Goal: Information Seeking & Learning: Check status

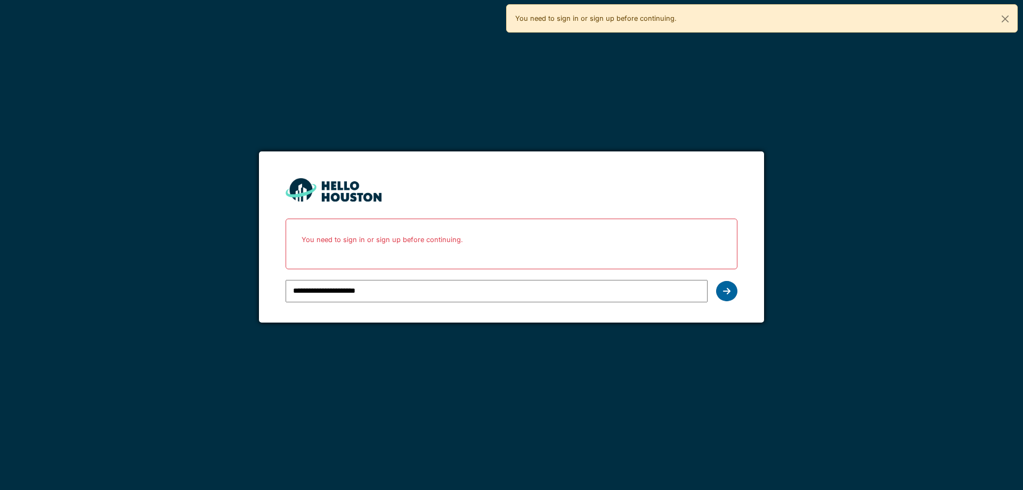
click at [727, 290] on icon at bounding box center [726, 291] width 7 height 9
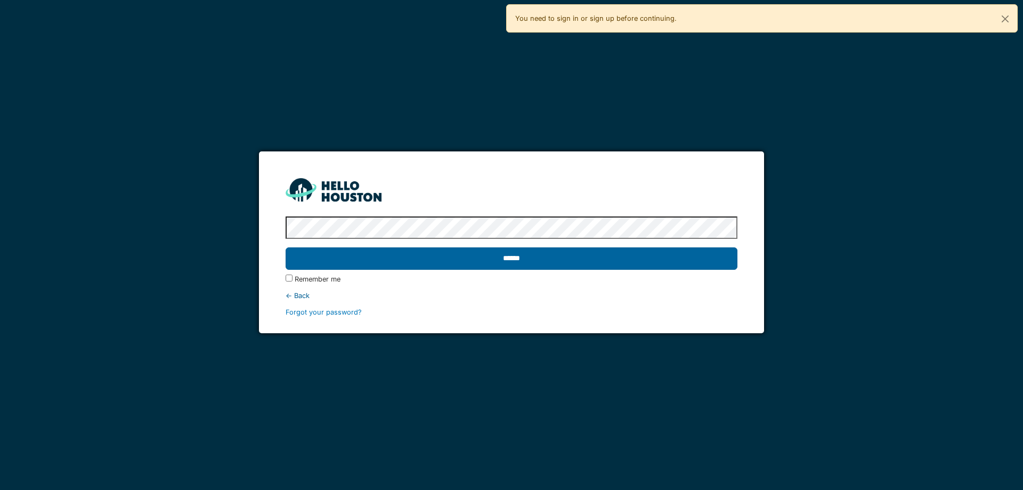
click at [596, 251] on input "******" at bounding box center [511, 258] width 451 height 22
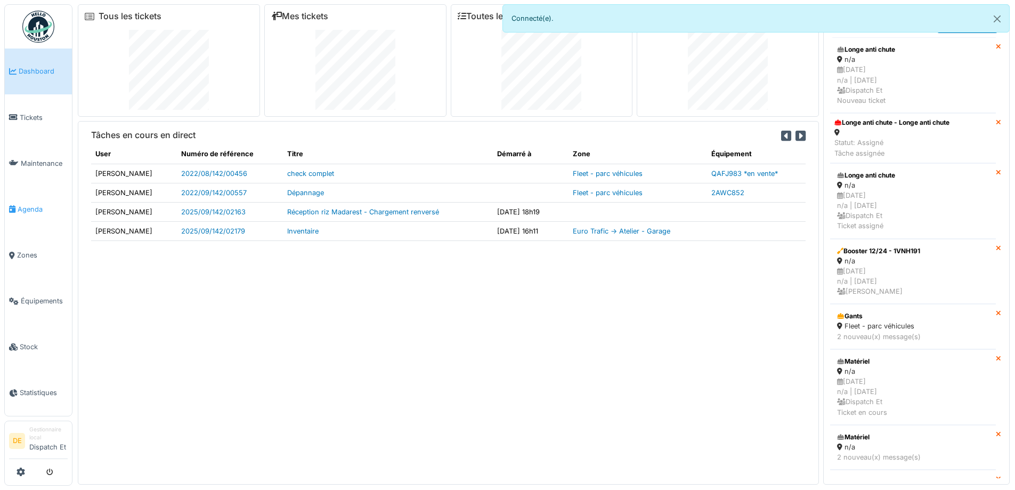
click at [30, 207] on span "Agenda" at bounding box center [43, 209] width 50 height 10
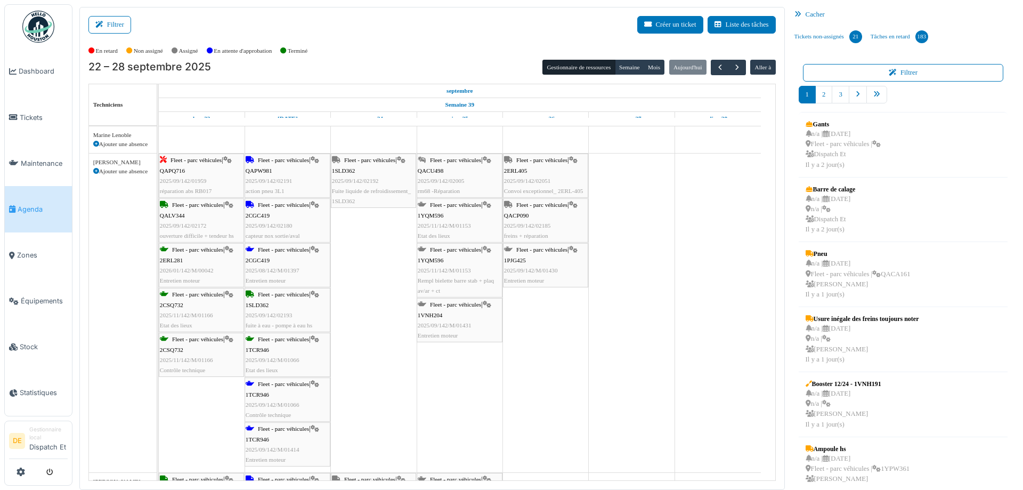
click at [458, 183] on span "2025/09/142/02005" at bounding box center [441, 180] width 47 height 6
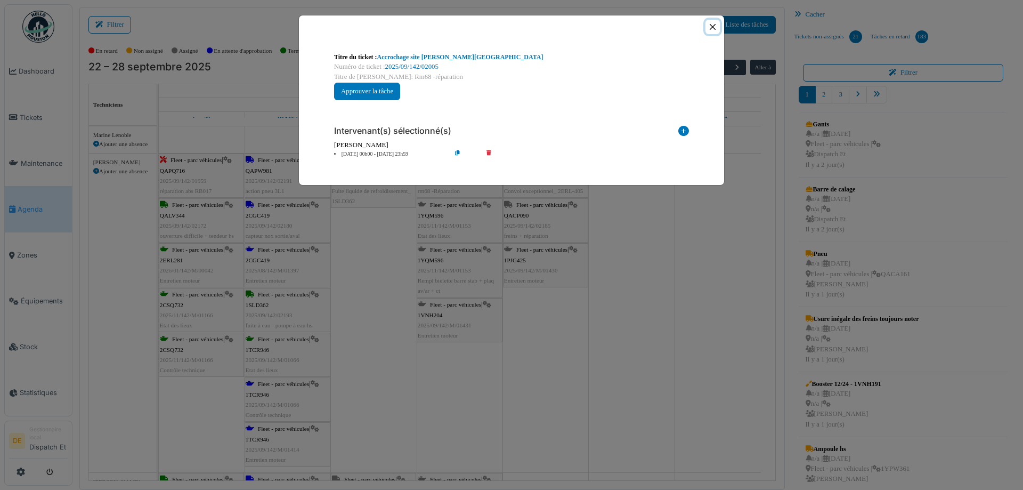
click at [712, 27] on button "Close" at bounding box center [712, 27] width 14 height 14
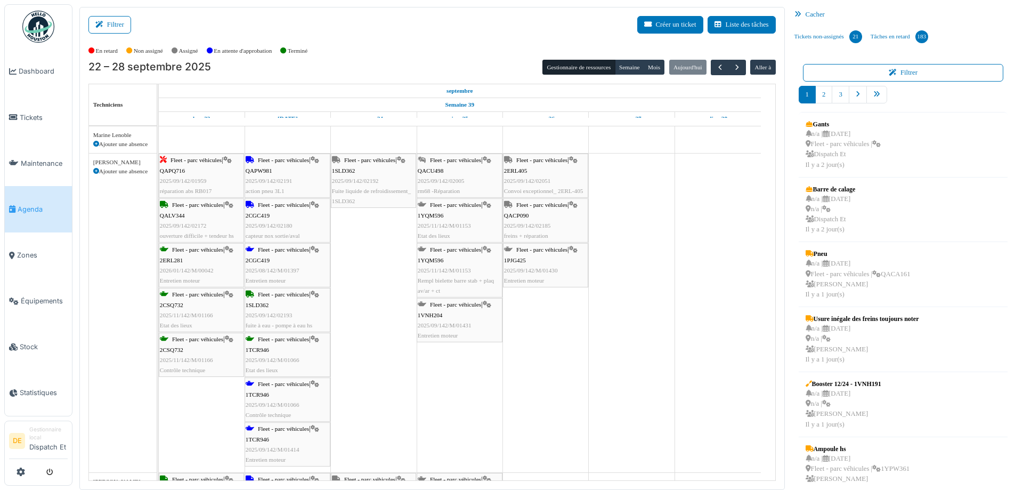
scroll to position [338, 0]
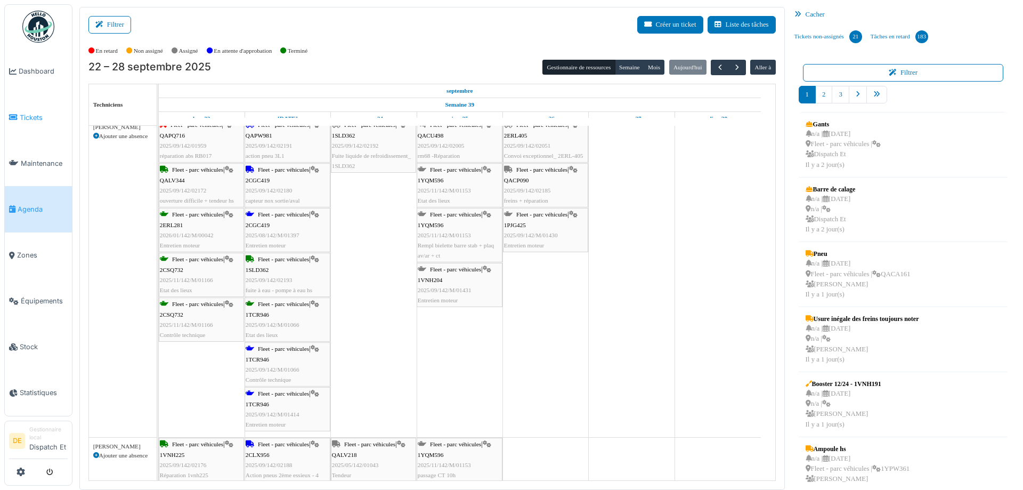
click at [40, 123] on link "Tickets" at bounding box center [38, 117] width 67 height 46
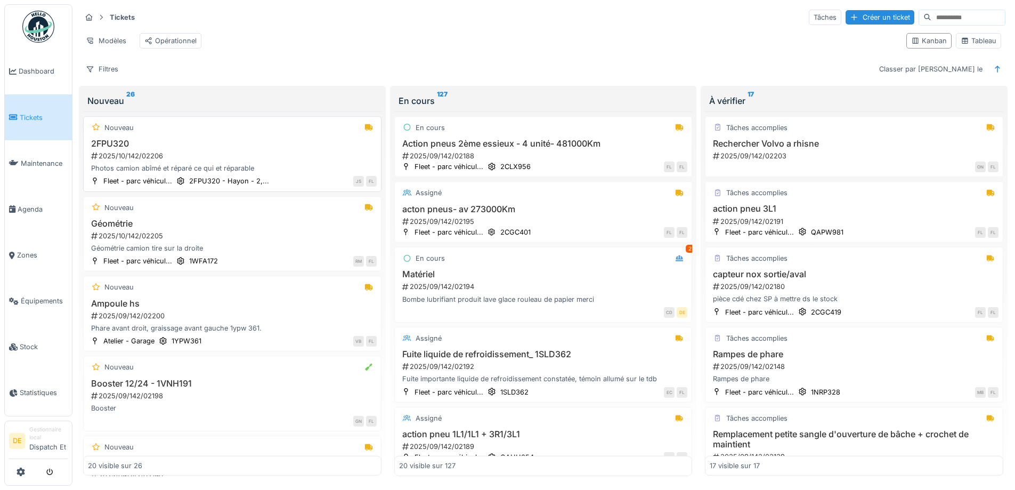
click at [129, 161] on div "2025/10/142/02206" at bounding box center [233, 156] width 287 height 10
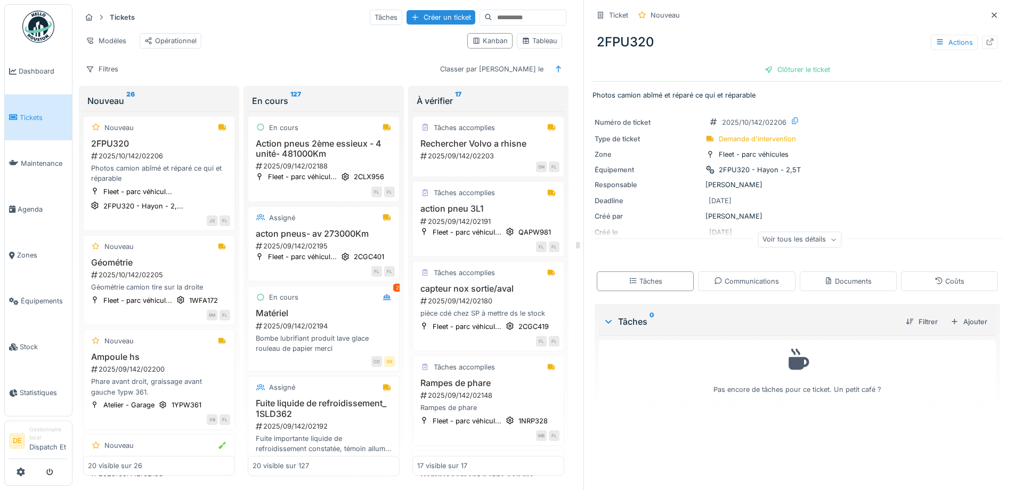
scroll to position [8, 0]
click at [800, 232] on div "Voir tous les détails" at bounding box center [800, 239] width 84 height 15
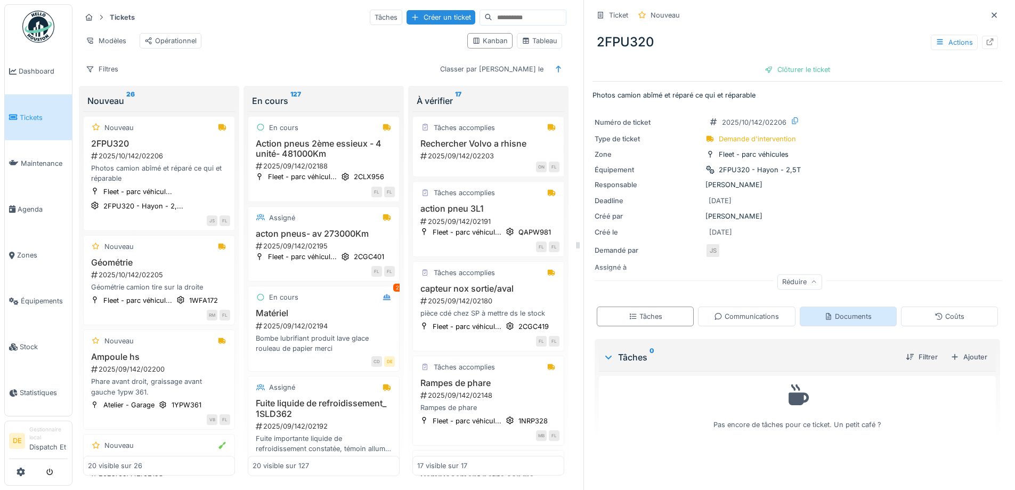
click at [825, 312] on div "Documents" at bounding box center [847, 316] width 47 height 10
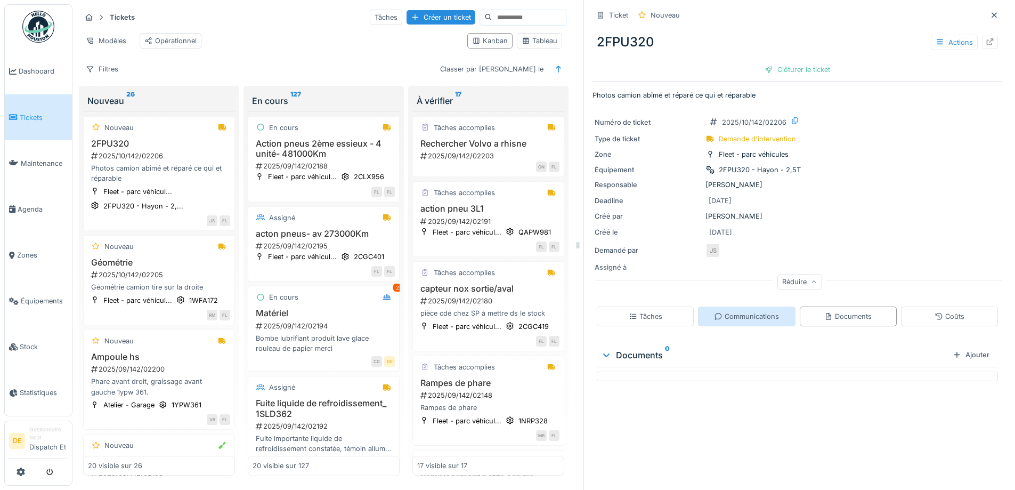
click at [743, 311] on div "Communications" at bounding box center [746, 316] width 65 height 10
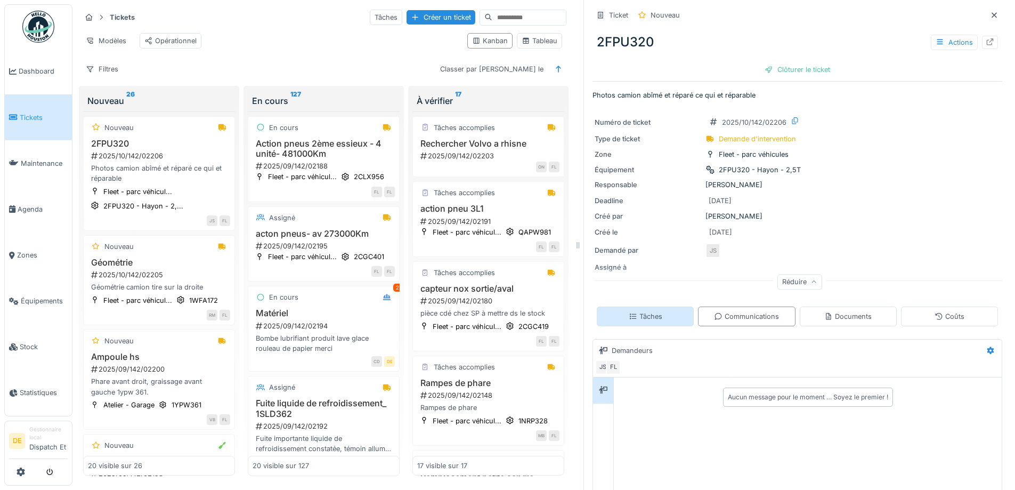
click at [640, 306] on div "Tâches" at bounding box center [645, 316] width 97 height 20
